Goal: Task Accomplishment & Management: Manage account settings

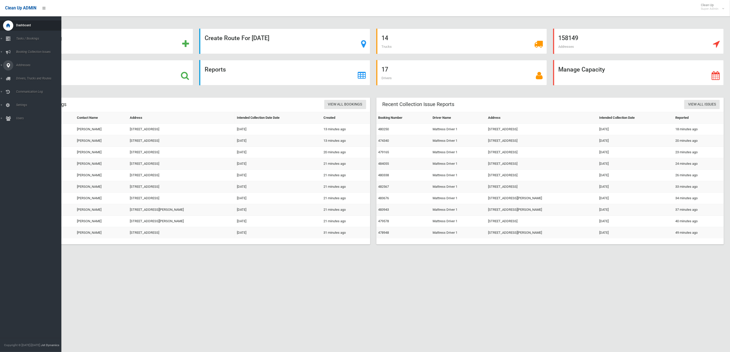
drag, startPoint x: 0, startPoint y: 63, endPoint x: 12, endPoint y: 79, distance: 19.6
click at [0, 63] on link "Addresses" at bounding box center [33, 65] width 67 height 10
click at [16, 74] on span "All Addresses" at bounding box center [39, 74] width 48 height 4
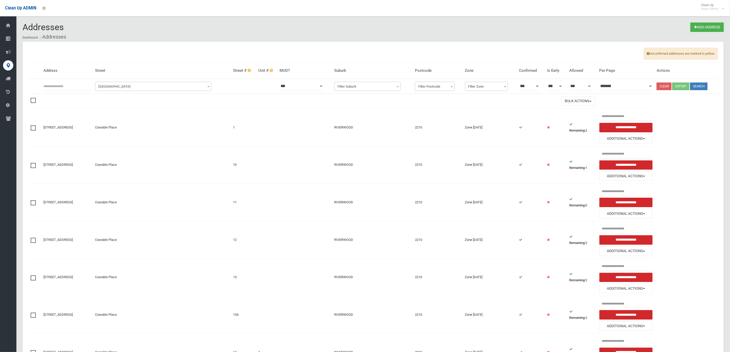
click at [78, 76] on th "Address" at bounding box center [67, 71] width 52 height 16
click at [76, 81] on th at bounding box center [67, 86] width 52 height 15
click at [77, 83] on input "text" at bounding box center [67, 86] width 48 height 9
type input "**"
click at [154, 83] on span "Filter Street" at bounding box center [153, 86] width 117 height 9
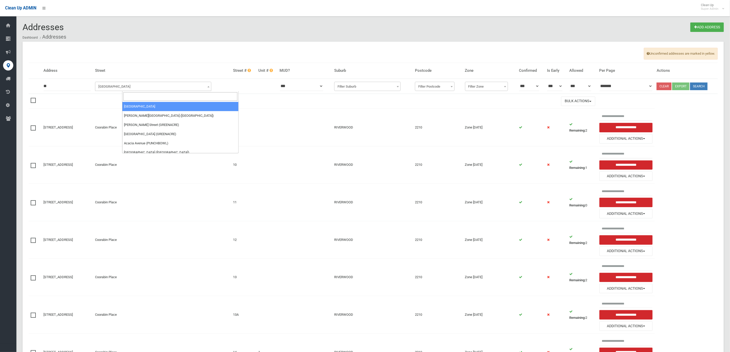
click at [140, 95] on input "search" at bounding box center [180, 96] width 114 height 9
type input "******"
select select "****"
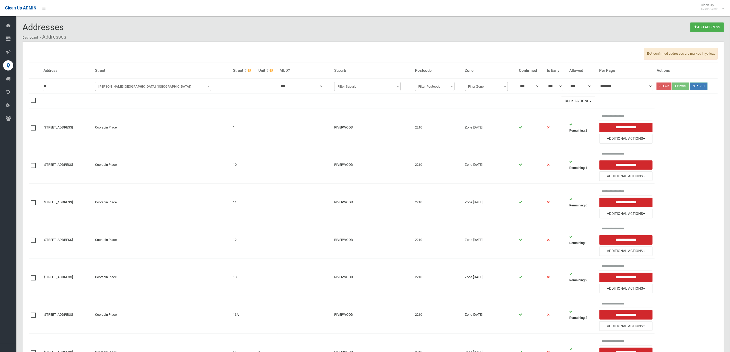
click at [700, 89] on button "Search" at bounding box center [698, 87] width 17 height 8
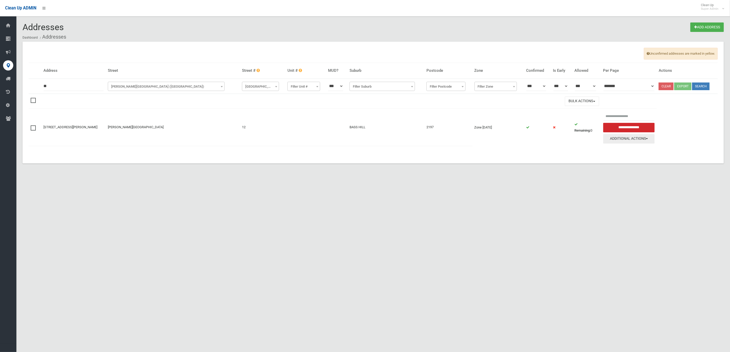
click at [617, 140] on button "Additional Actions" at bounding box center [629, 138] width 52 height 9
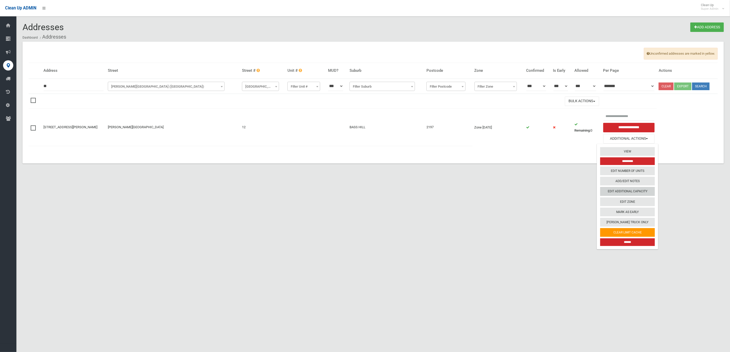
click at [621, 193] on link "Edit Additional Capacity" at bounding box center [627, 191] width 55 height 9
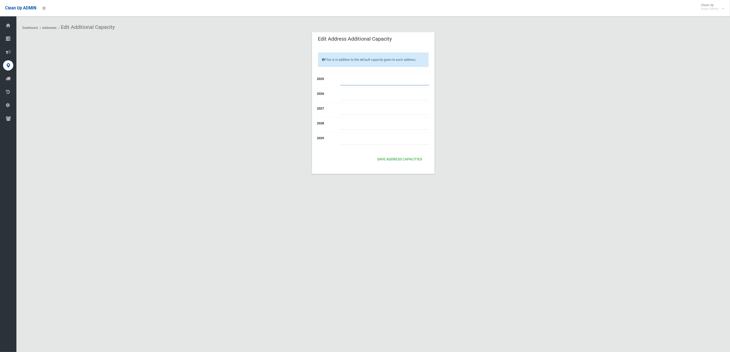
click at [365, 78] on input "number" at bounding box center [384, 80] width 89 height 9
type input "*"
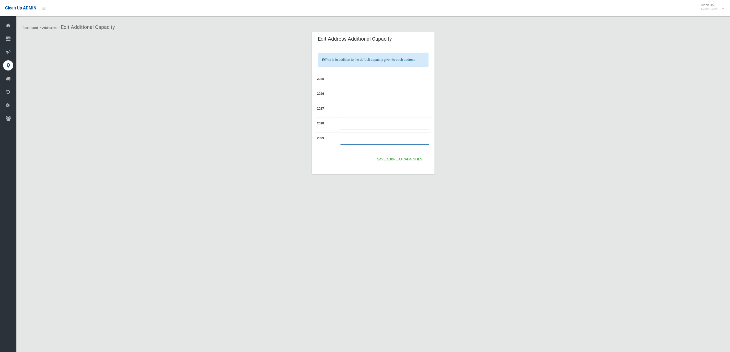
type input "*"
click at [390, 168] on div "Save Address capacities" at bounding box center [373, 160] width 110 height 15
click at [390, 164] on button "Save Address capacities" at bounding box center [399, 159] width 49 height 9
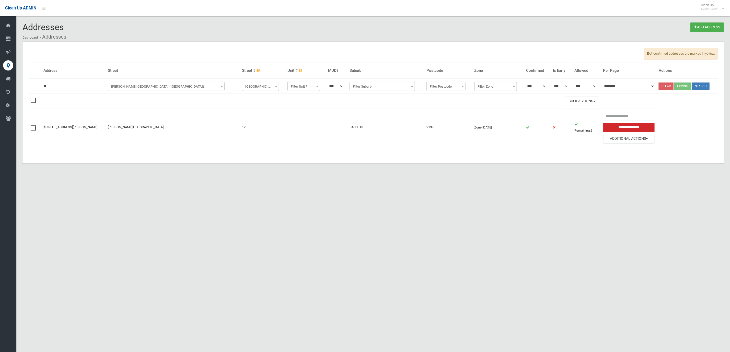
click at [550, 165] on section "Addresses Add Address Dashboard Addresses Unconfirmed addresses are marked in y…" at bounding box center [373, 98] width 714 height 153
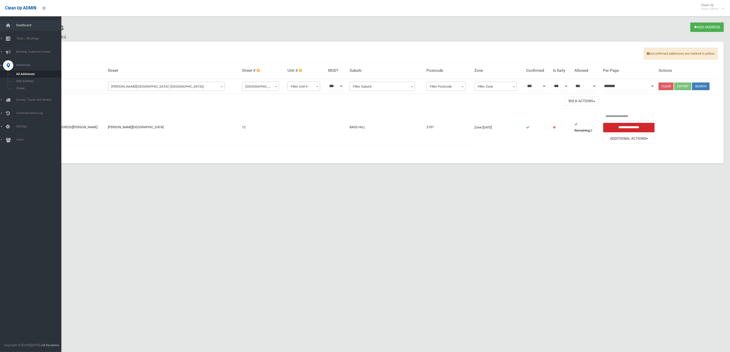
click at [13, 24] on link "Dashboard" at bounding box center [33, 25] width 67 height 10
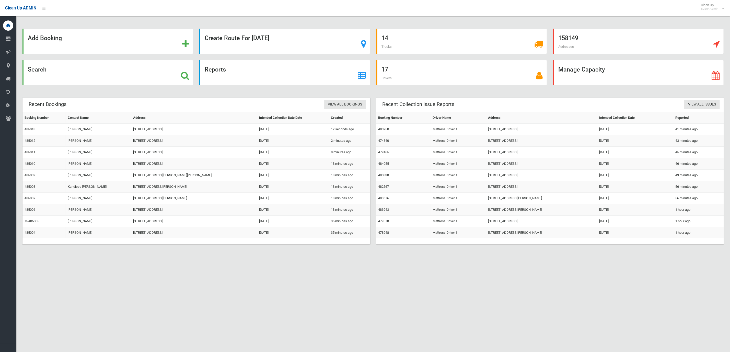
click at [195, 294] on div "Add Booking Create Route For [DATE] 14 Trucks 158149 Addresses Search Reports 1…" at bounding box center [365, 182] width 730 height 352
drag, startPoint x: 84, startPoint y: 187, endPoint x: 276, endPoint y: 209, distance: 193.2
click at [270, 206] on tbody "Booking Number Contact Name Address Intended Collection Date Date Created 48501…" at bounding box center [196, 175] width 348 height 127
drag, startPoint x: 288, startPoint y: 242, endPoint x: 291, endPoint y: 240, distance: 3.7
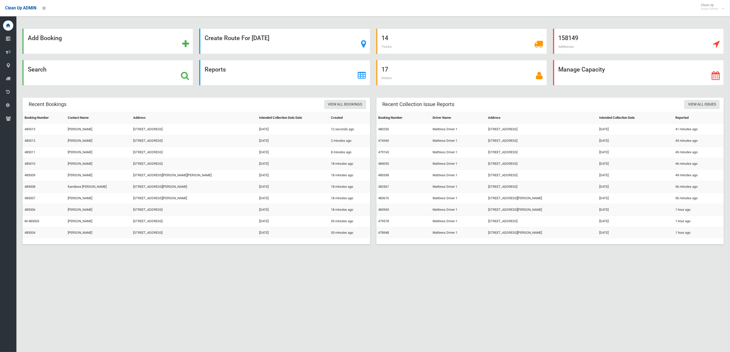
click at [289, 241] on div "Booking Number Contact Name Address Intended Collection Date Date Created 48501…" at bounding box center [196, 178] width 348 height 133
drag, startPoint x: 338, startPoint y: 196, endPoint x: 172, endPoint y: 242, distance: 172.3
click at [177, 238] on tbody "Booking Number Contact Name Address Intended Collection Date Date Created 48501…" at bounding box center [196, 175] width 348 height 127
click at [272, 301] on div "Add Booking Create Route For Tomorrow 14 Trucks 158149 Addresses Search Reports…" at bounding box center [365, 182] width 730 height 352
click at [240, 284] on div "Add Booking Create Route For Tomorrow 14 Trucks 158149 Addresses Search Reports…" at bounding box center [365, 182] width 730 height 352
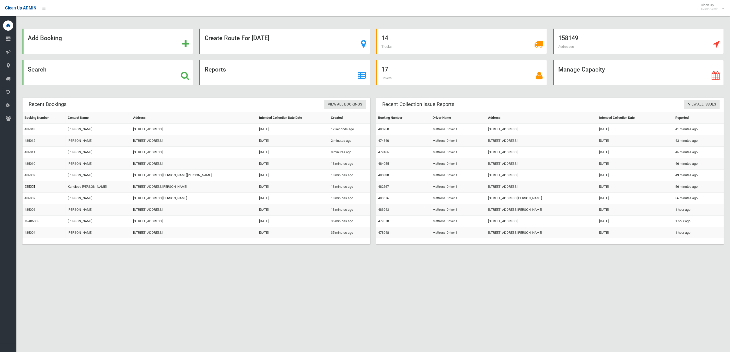
click at [29, 188] on link "485008" at bounding box center [30, 187] width 11 height 4
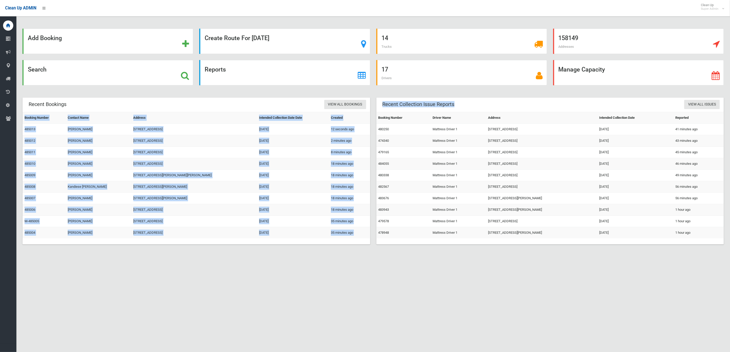
drag, startPoint x: 454, startPoint y: 255, endPoint x: 346, endPoint y: 267, distance: 109.0
click at [333, 261] on div "Add Booking Create Route For Tomorrow 14 Trucks 158149 Addresses Search Reports…" at bounding box center [365, 182] width 730 height 352
click at [455, 312] on div "Add Booking Create Route For Tomorrow 14 Trucks 158149 Addresses Search Reports…" at bounding box center [365, 182] width 730 height 352
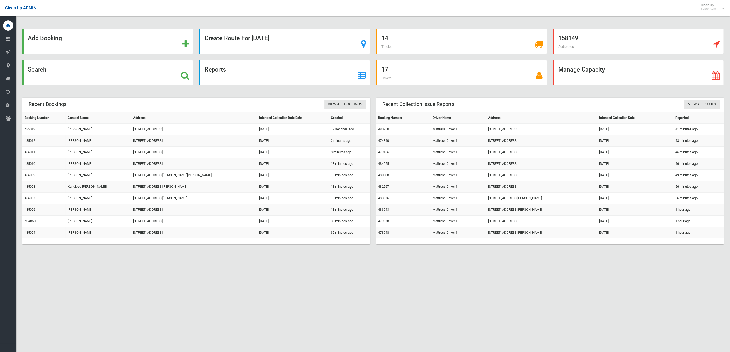
drag, startPoint x: 454, startPoint y: 303, endPoint x: 277, endPoint y: 180, distance: 216.0
click at [265, 167] on div "Add Booking Create Route For Tomorrow 14 Trucks 158149 Addresses Search Reports…" at bounding box center [365, 182] width 730 height 352
click at [483, 274] on div "Add Booking Create Route For Tomorrow 14 Trucks 158149 Addresses Search Reports…" at bounding box center [365, 182] width 730 height 352
